Goal: Task Accomplishment & Management: Manage account settings

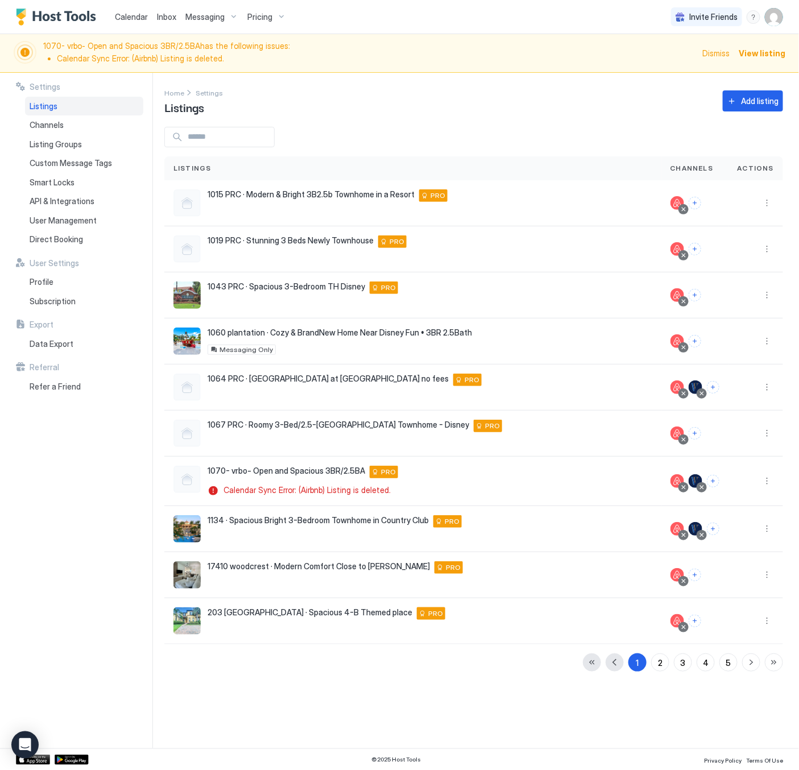
click at [770, 49] on span "View listing" at bounding box center [762, 53] width 47 height 12
click at [546, 490] on div "1070- vrbo- Open and Spacious 3BR/2.5BA [STREET_ADDRESS] PRO Calendar Sync Erro…" at bounding box center [412, 481] width 479 height 31
click at [767, 483] on button "More options" at bounding box center [767, 481] width 14 height 14
click at [717, 570] on span "Airbnb Settings" at bounding box center [740, 572] width 51 height 9
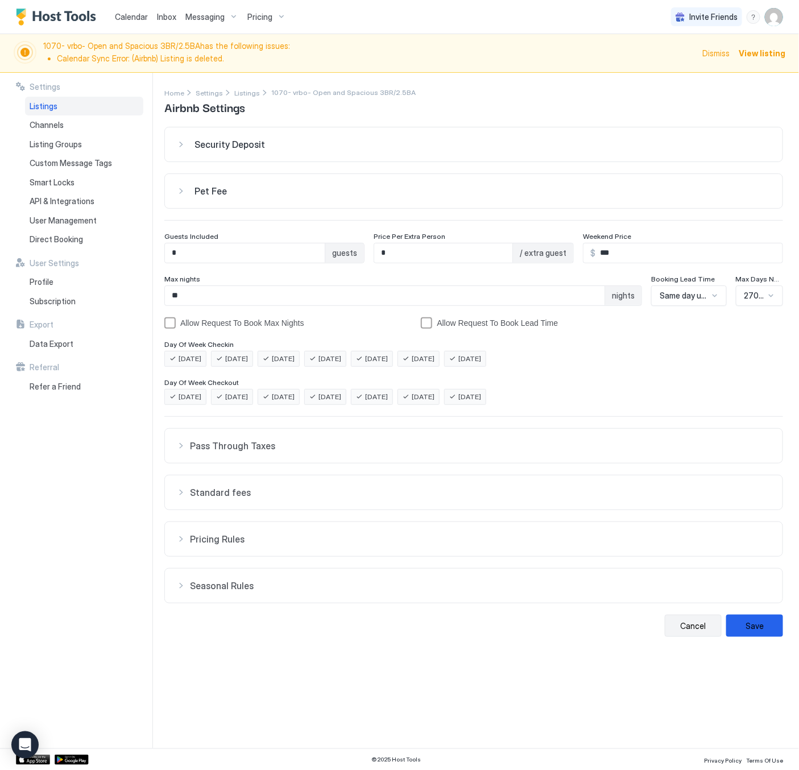
click at [693, 628] on button "Cancel" at bounding box center [693, 626] width 57 height 22
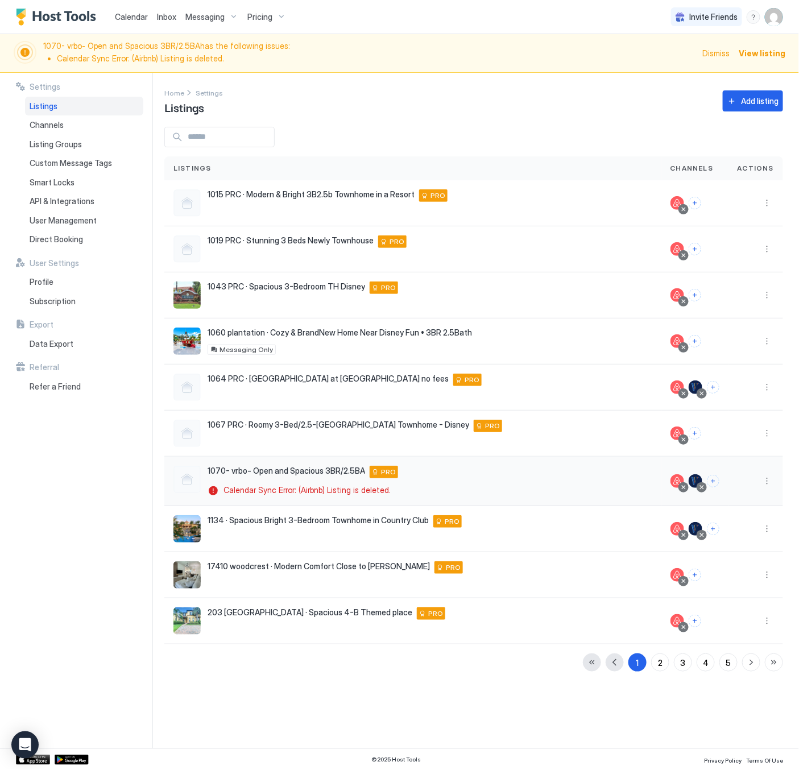
click at [686, 490] on div at bounding box center [684, 488] width 6 height 6
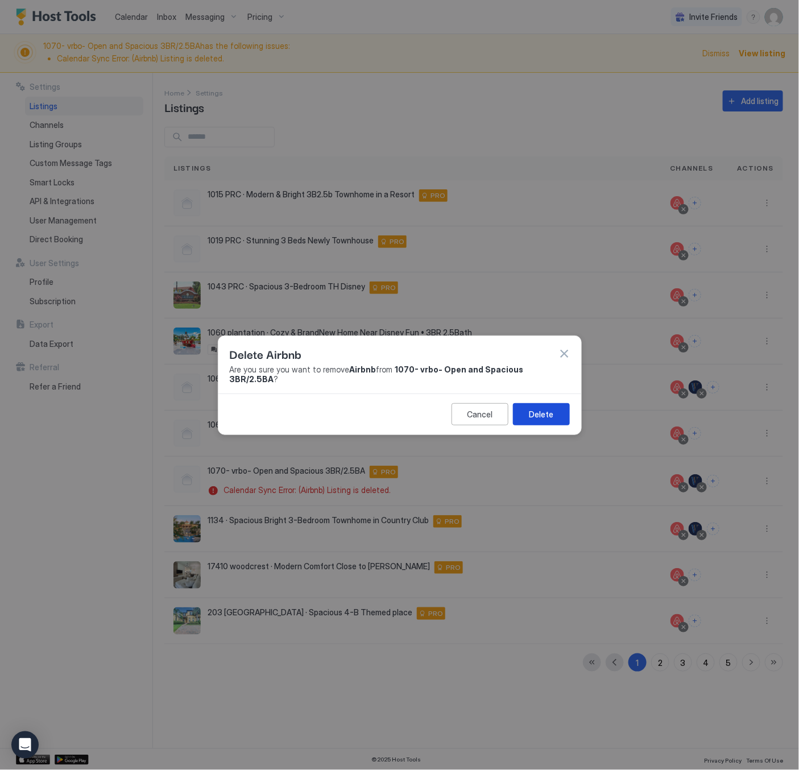
click at [544, 410] on div "Delete" at bounding box center [541, 414] width 24 height 12
